Goal: Task Accomplishment & Management: Manage account settings

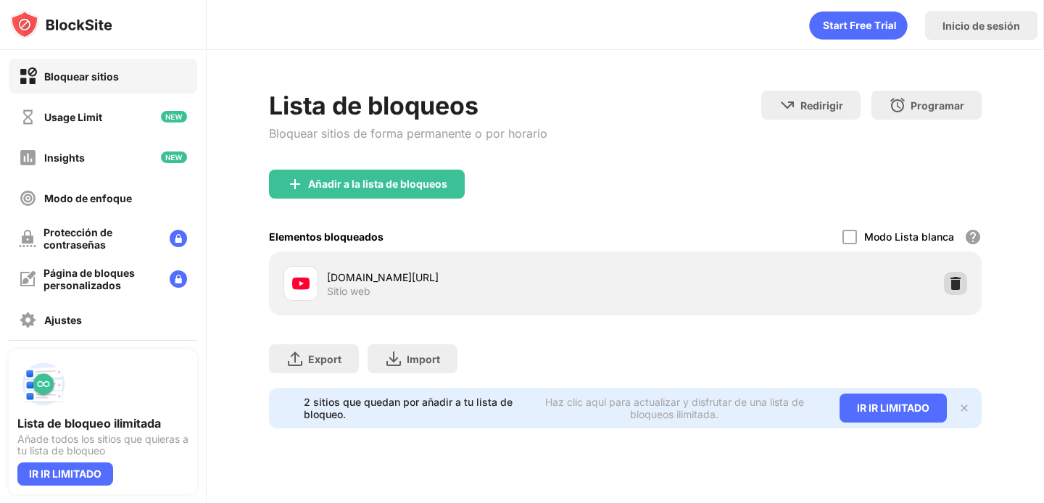
click at [946, 278] on div at bounding box center [955, 283] width 23 height 23
